Goal: Information Seeking & Learning: Find specific fact

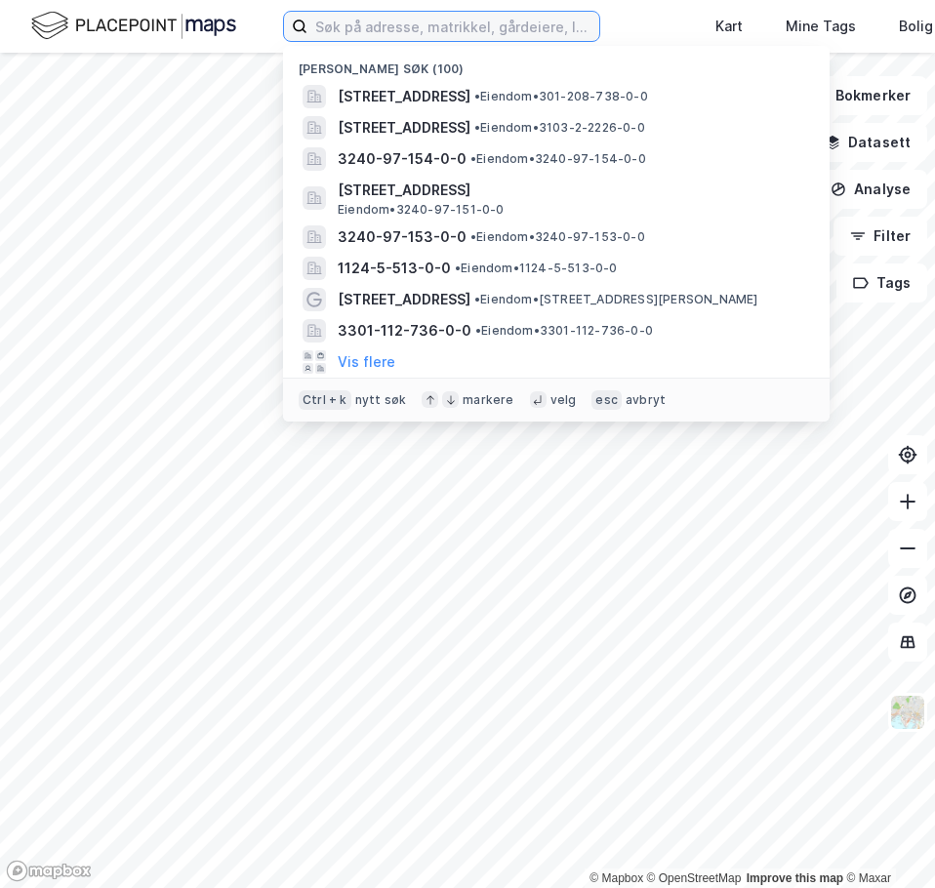
click at [387, 17] on input at bounding box center [453, 26] width 292 height 29
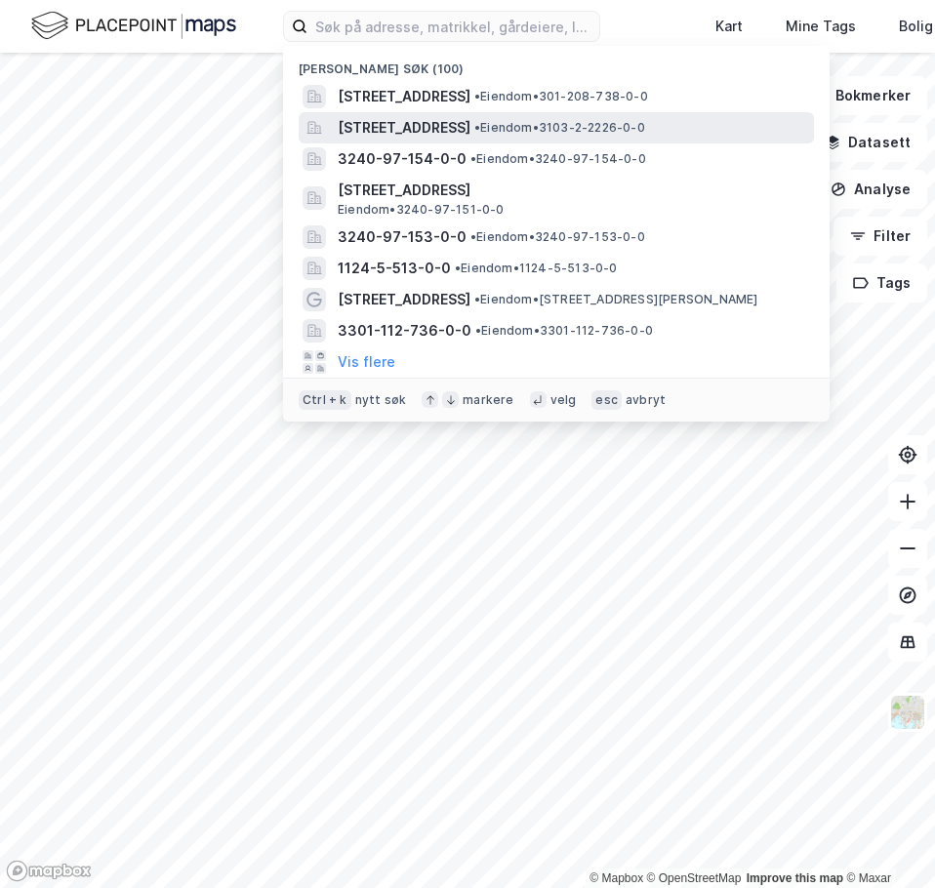
click at [470, 127] on span "[STREET_ADDRESS]" at bounding box center [404, 127] width 133 height 23
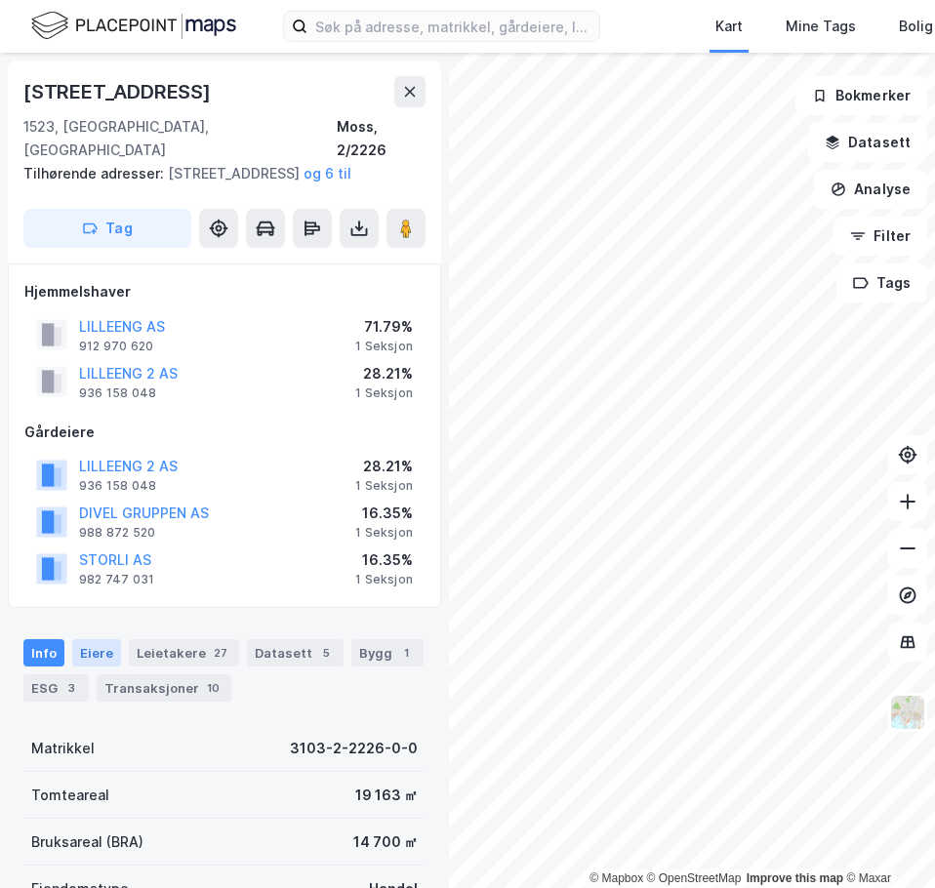
click at [105, 647] on div "Eiere" at bounding box center [96, 652] width 49 height 27
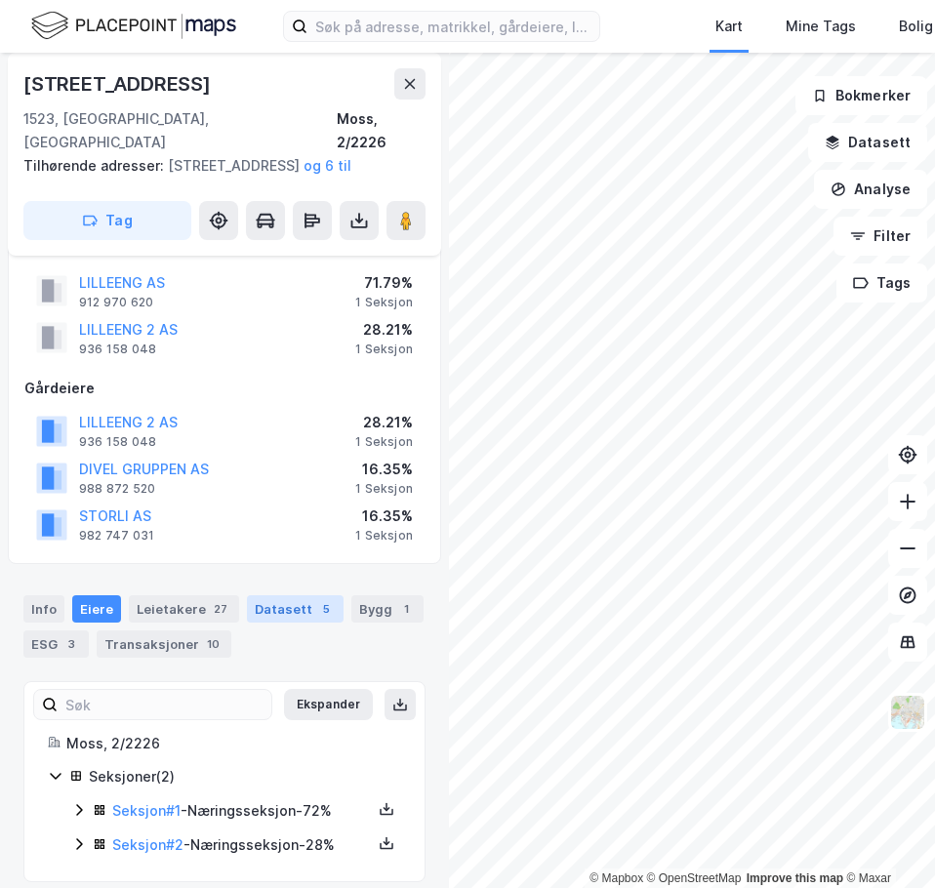
scroll to position [61, 0]
